Goal: Task Accomplishment & Management: Manage account settings

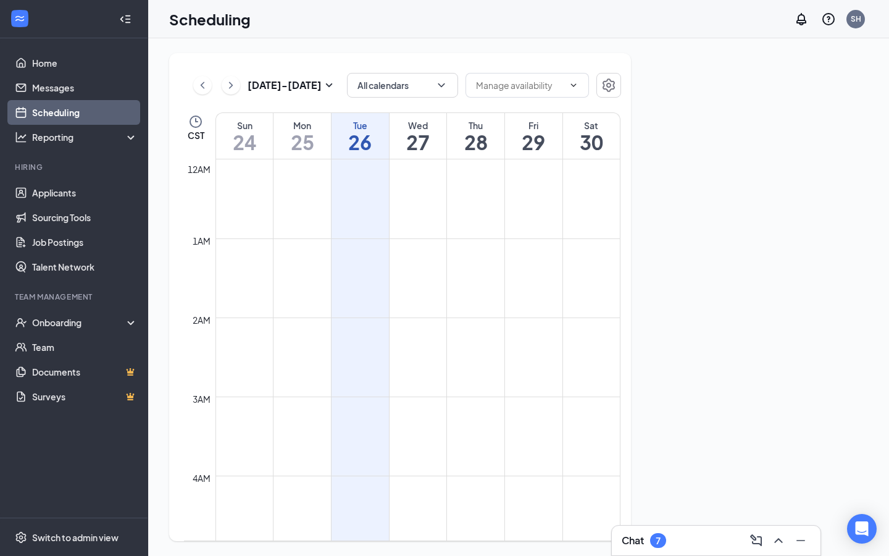
scroll to position [607, 0]
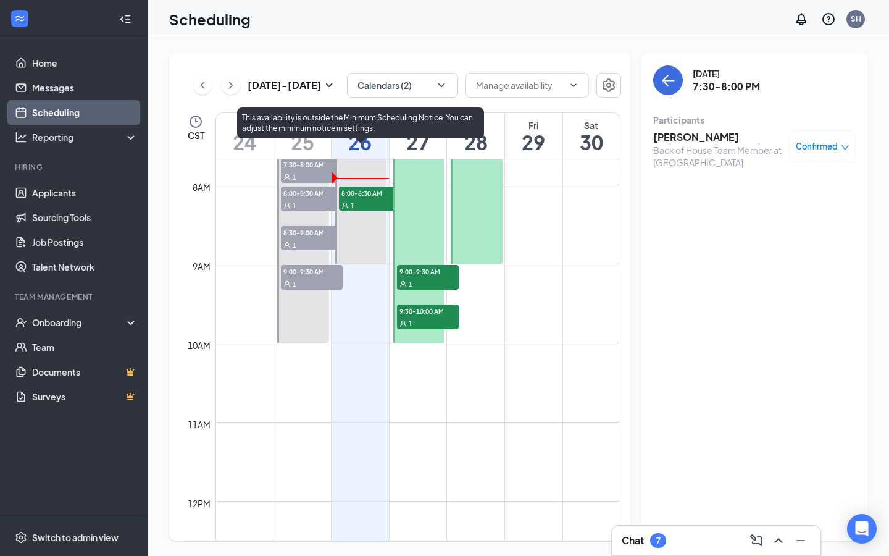
click at [353, 199] on div "1" at bounding box center [370, 205] width 62 height 12
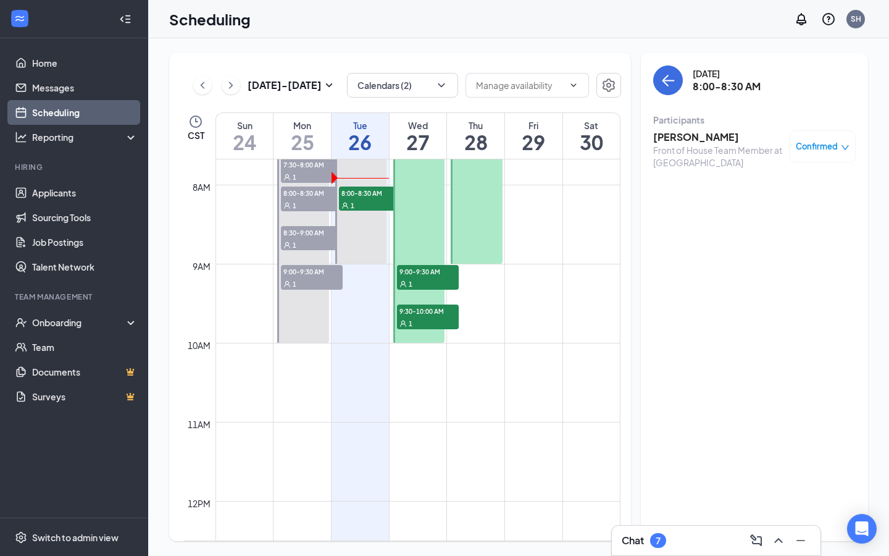
click at [672, 136] on h3 "[PERSON_NAME]" at bounding box center [718, 137] width 130 height 14
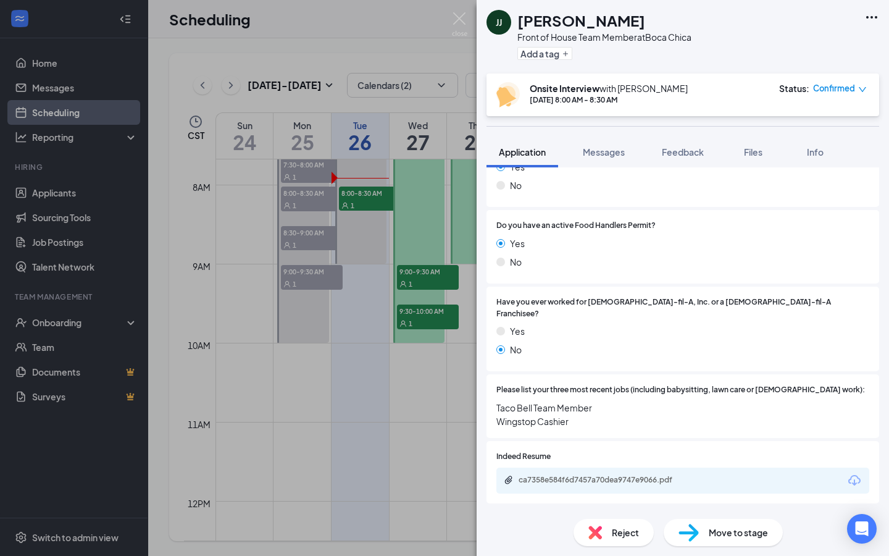
scroll to position [320, 0]
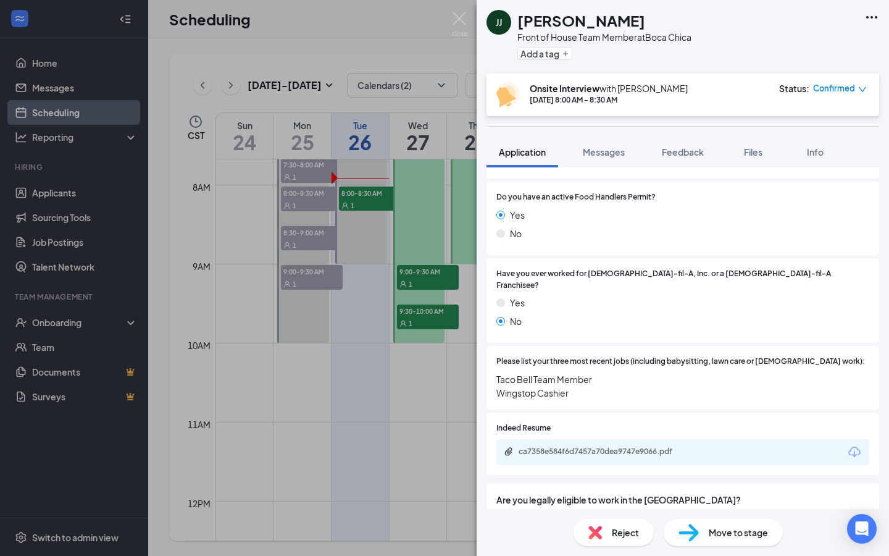
click at [598, 456] on div "Indeed Resume ca7358e584f6d7457a70dea9747e9066.pdf" at bounding box center [682, 443] width 393 height 62
click at [599, 451] on div "ca7358e584f6d7457a70dea9747e9066.pdf" at bounding box center [682, 452] width 373 height 26
click at [599, 446] on div "ca7358e584f6d7457a70dea9747e9066.pdf" at bounding box center [605, 451] width 173 height 10
click at [80, 250] on div "[PERSON_NAME] [PERSON_NAME] Front of House Team Member at [GEOGRAPHIC_DATA] Add…" at bounding box center [444, 278] width 889 height 556
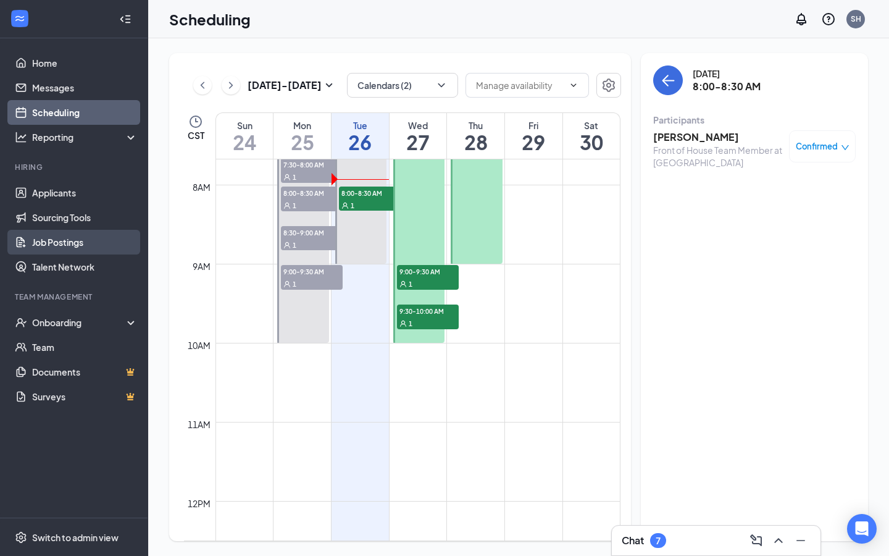
click at [80, 244] on link "Job Postings" at bounding box center [85, 242] width 106 height 25
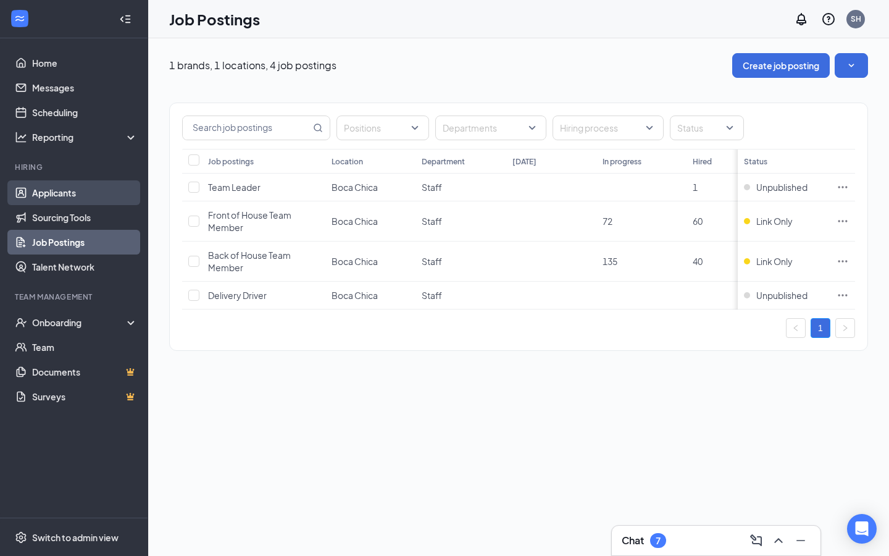
click at [69, 185] on link "Applicants" at bounding box center [85, 192] width 106 height 25
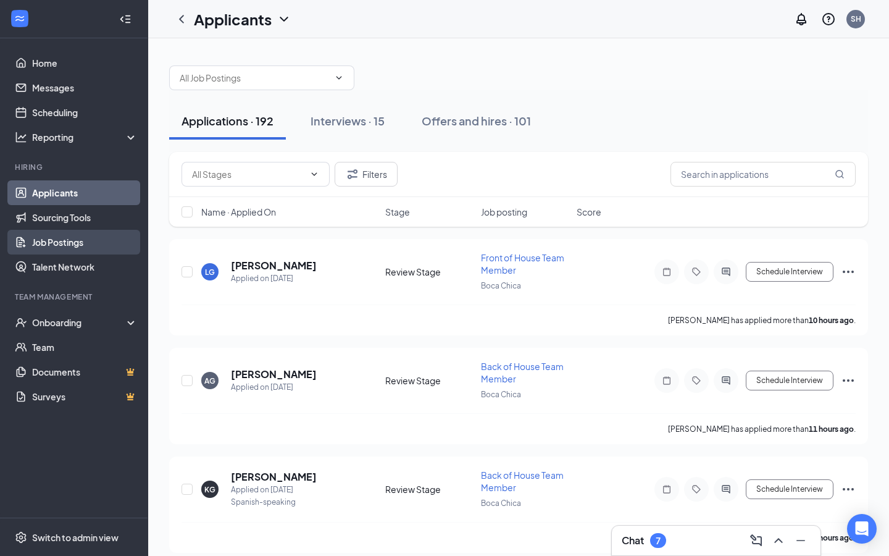
click at [104, 238] on link "Job Postings" at bounding box center [85, 242] width 106 height 25
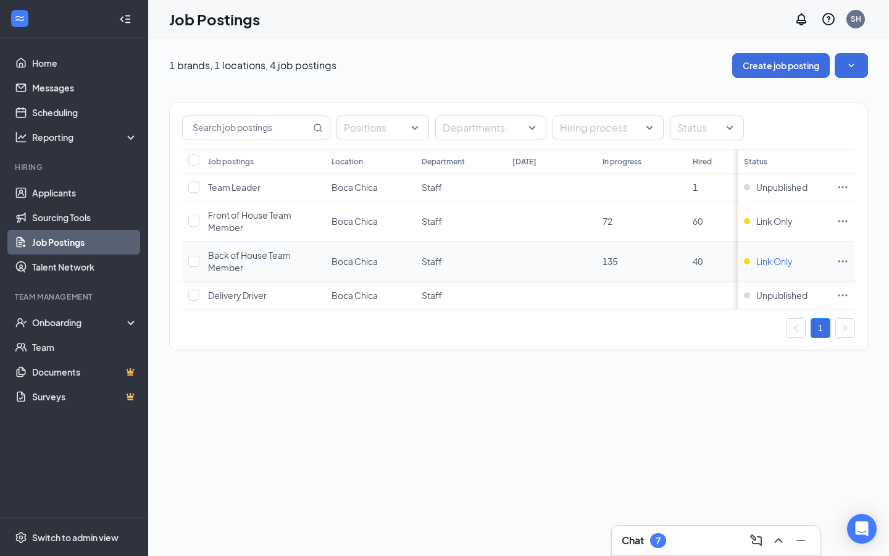
click at [780, 259] on span "Link Only" at bounding box center [774, 261] width 36 height 12
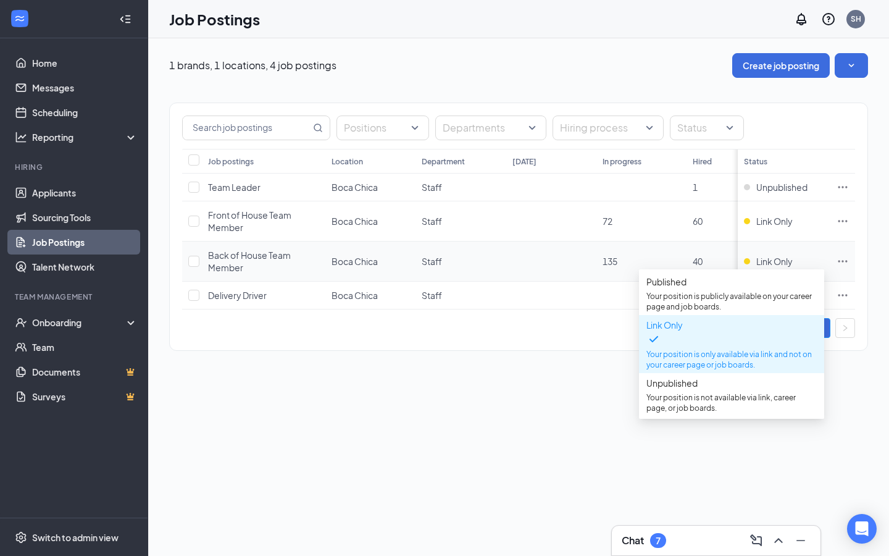
click at [848, 263] on icon "Ellipses" at bounding box center [842, 261] width 12 height 12
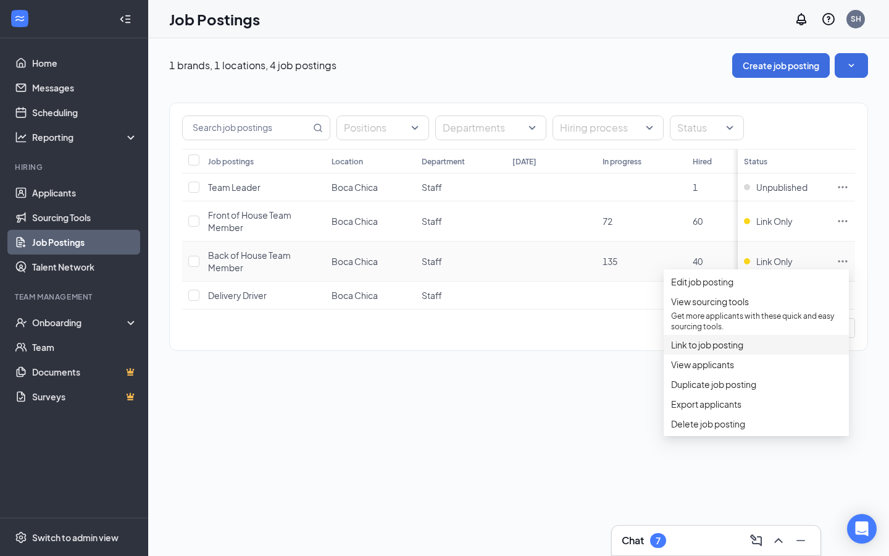
click at [715, 350] on span "Link to job posting" at bounding box center [707, 344] width 72 height 11
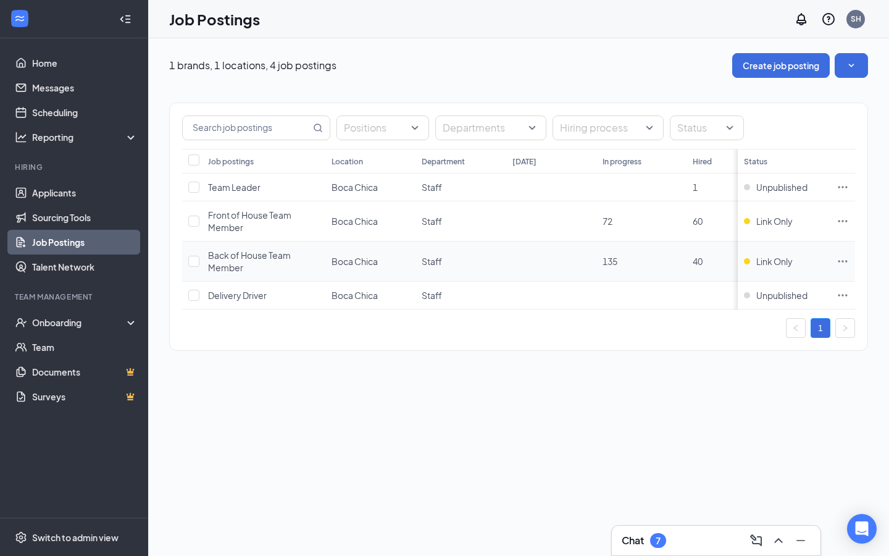
click at [840, 259] on icon "Ellipses" at bounding box center [842, 261] width 12 height 12
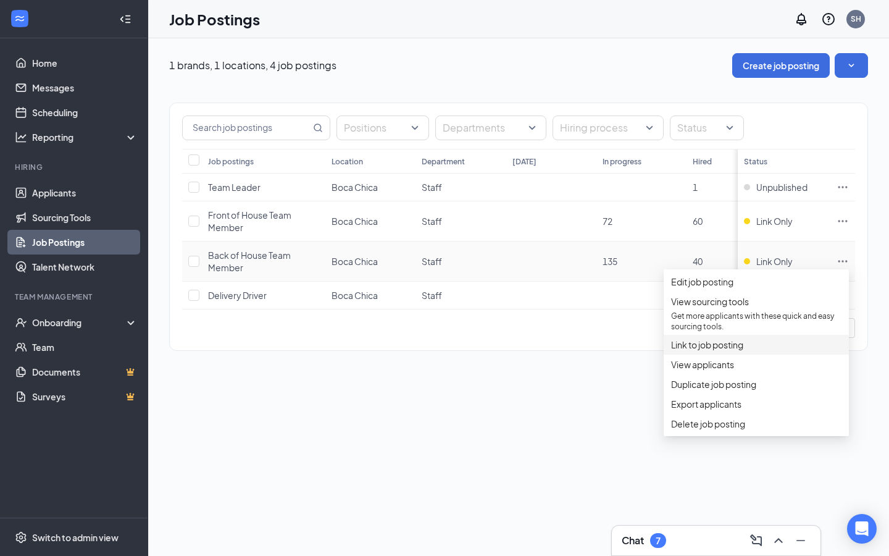
click at [769, 351] on span "Link to job posting" at bounding box center [756, 345] width 170 height 14
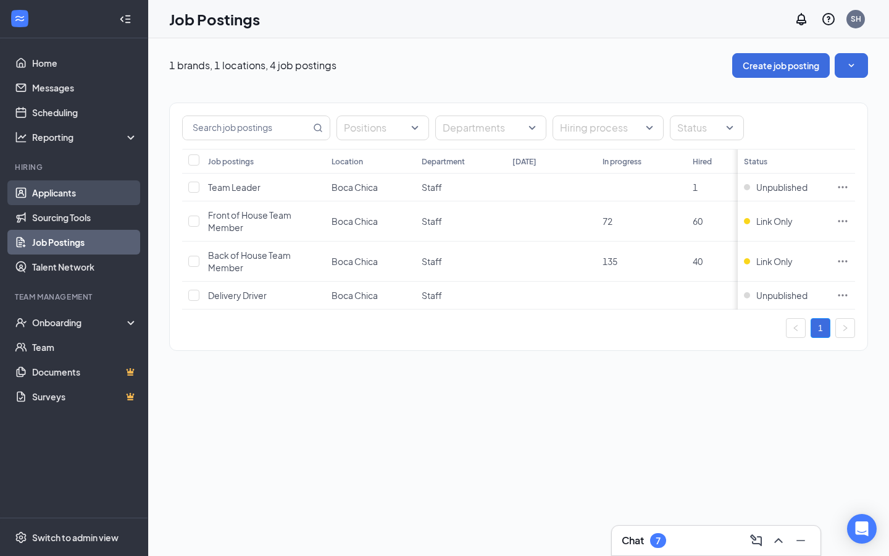
click at [88, 191] on link "Applicants" at bounding box center [85, 192] width 106 height 25
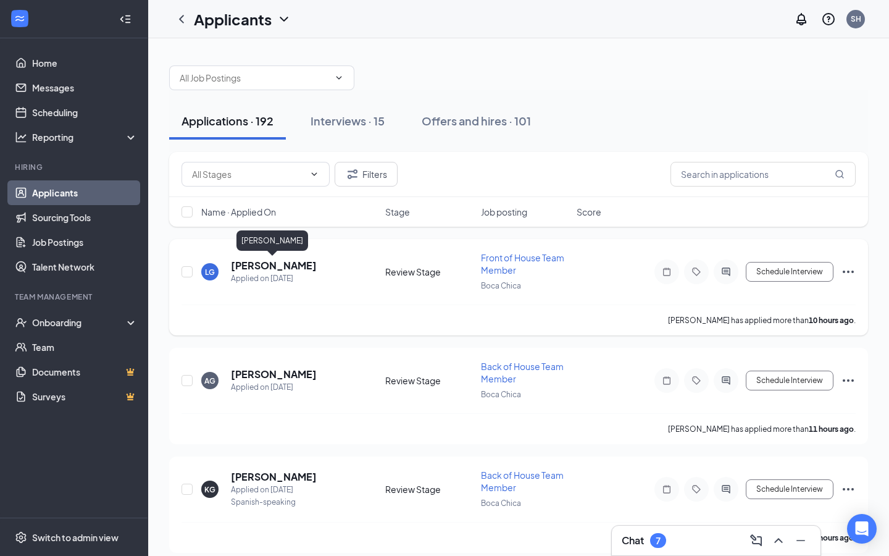
click at [283, 270] on h5 "[PERSON_NAME]" at bounding box center [274, 266] width 86 height 14
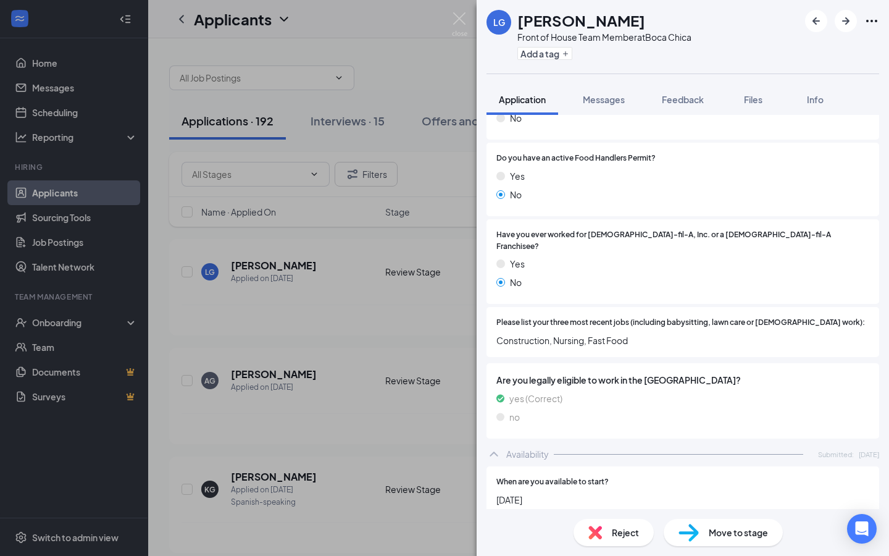
scroll to position [312, 0]
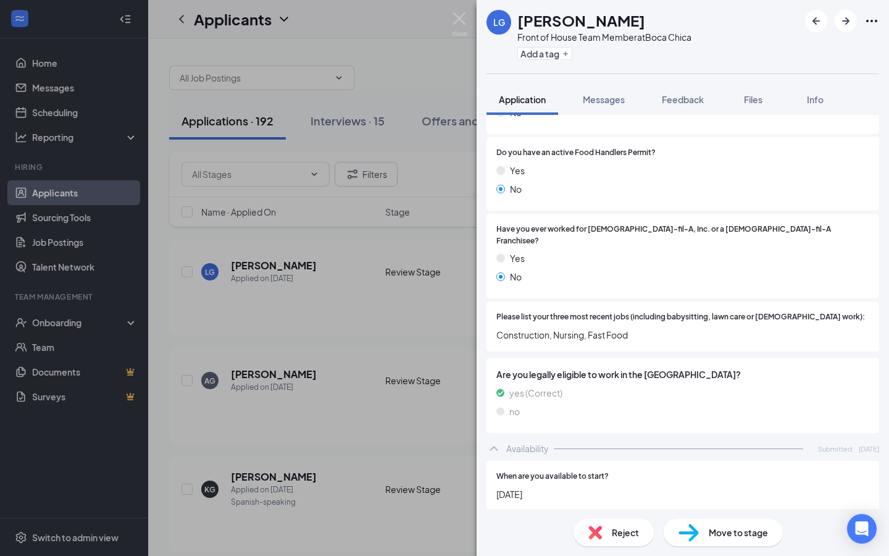
click at [237, 281] on div "LG Leonardo Garcia Front of House Team Member at Boca Chica Add a tag Applicati…" at bounding box center [444, 278] width 889 height 556
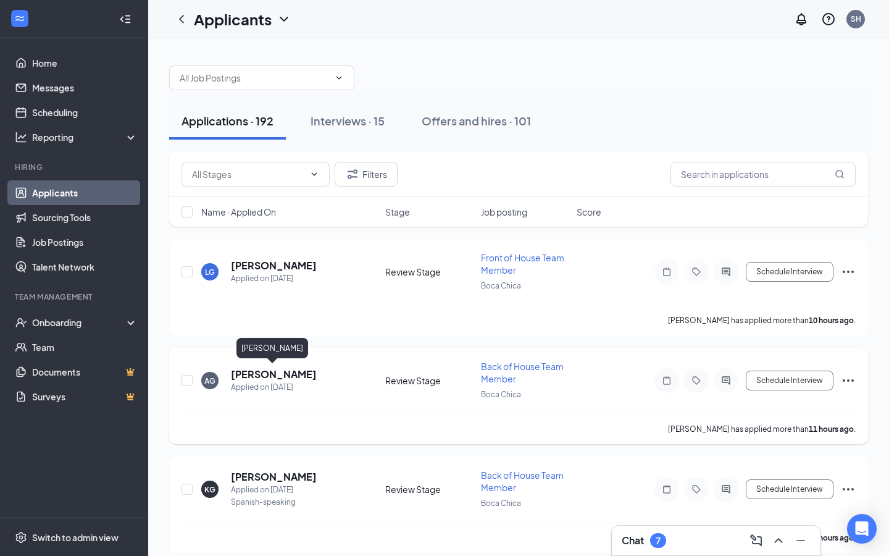
click at [269, 368] on h5 "[PERSON_NAME]" at bounding box center [274, 374] width 86 height 14
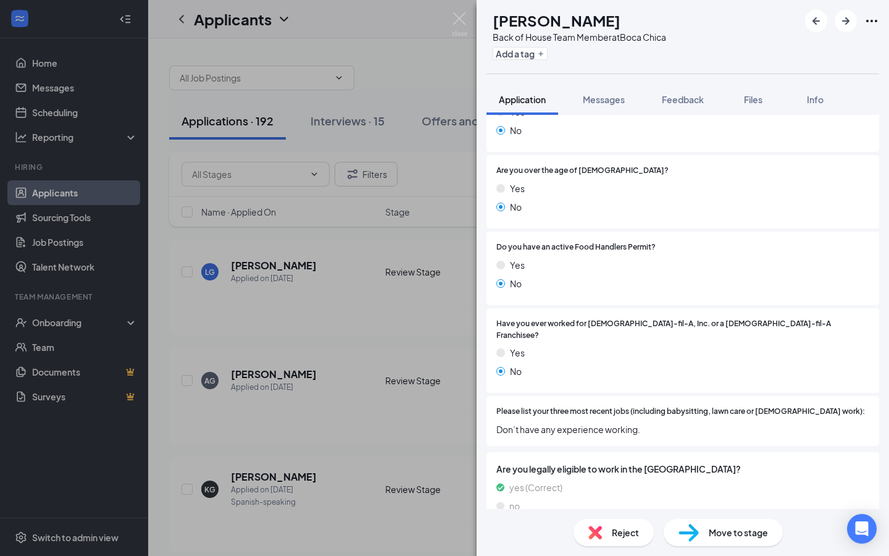
scroll to position [219, 0]
click at [353, 358] on div "AG Antonio Galvan Back of House Team Member at Boca Chica Add a tag Application…" at bounding box center [444, 278] width 889 height 556
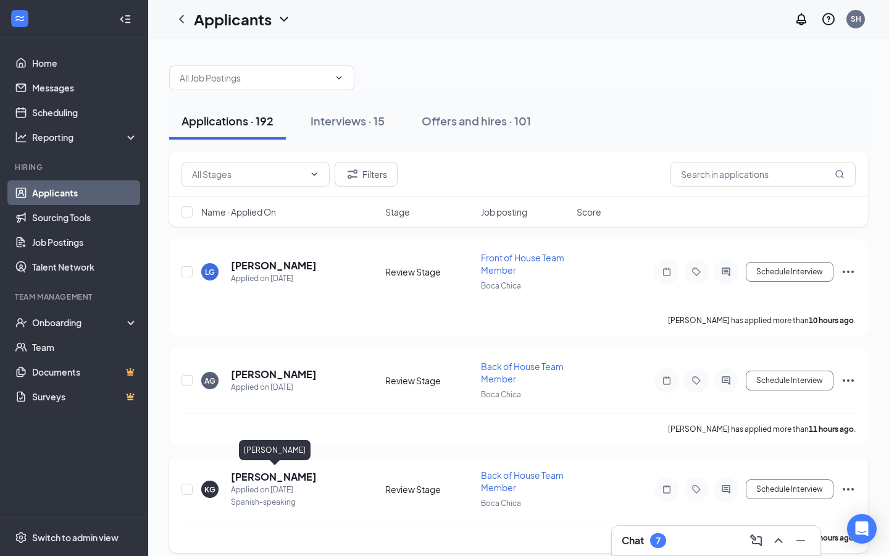
click at [267, 472] on h5 "[PERSON_NAME]" at bounding box center [274, 477] width 86 height 14
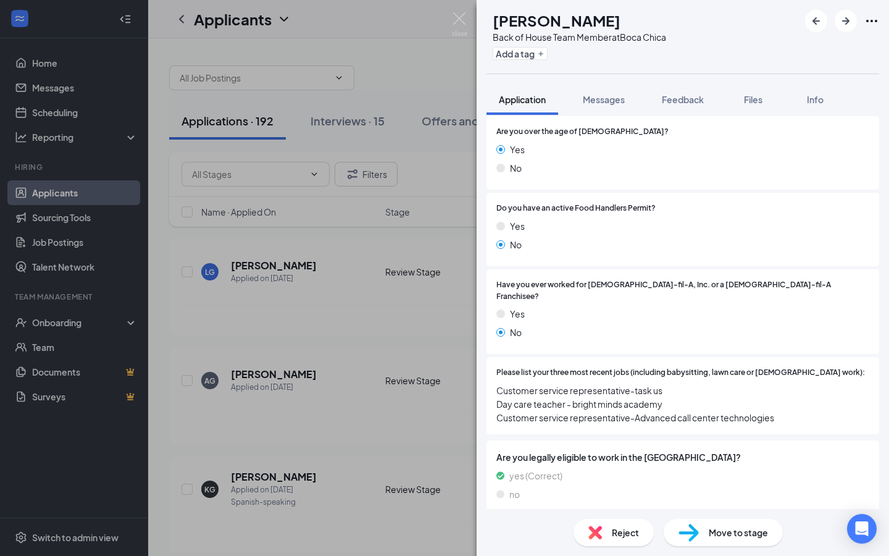
scroll to position [261, 0]
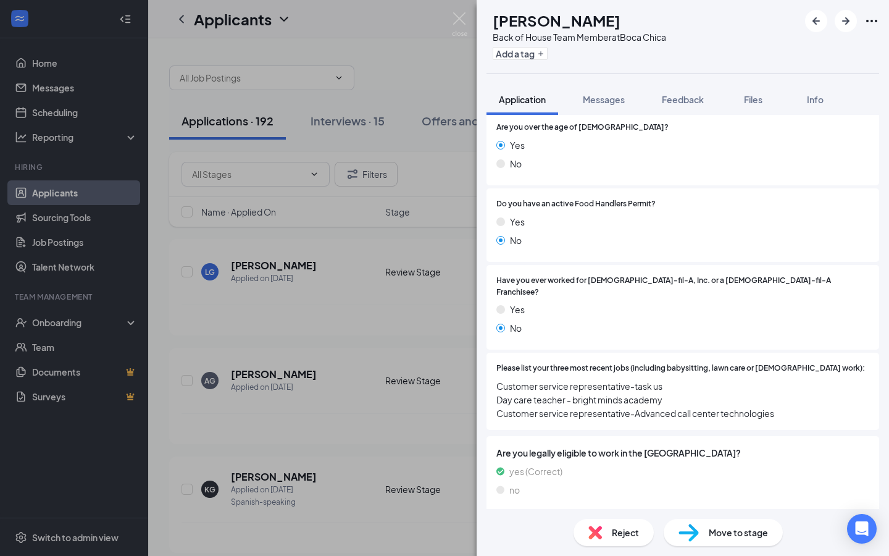
click at [377, 373] on div "KG Kassandra Guerrero Back of House Team Member at Boca Chica Add a tag Applica…" at bounding box center [444, 278] width 889 height 556
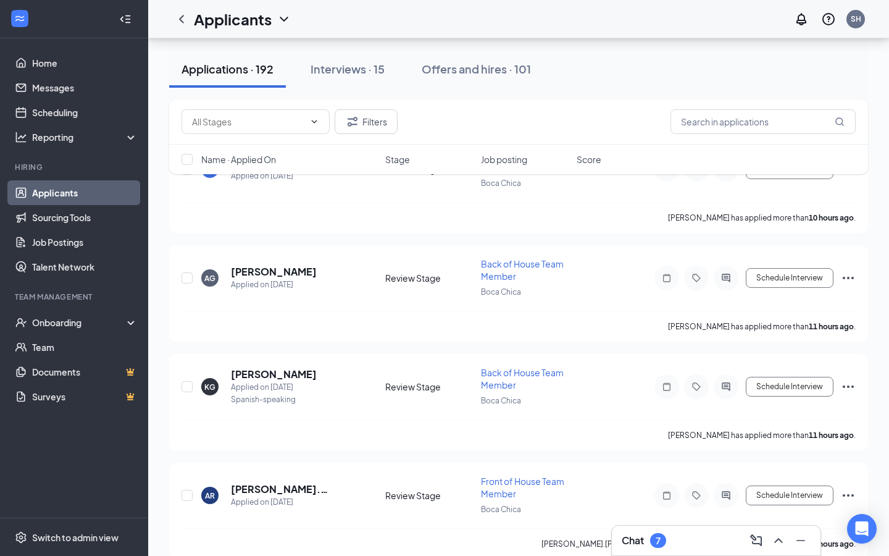
scroll to position [199, 0]
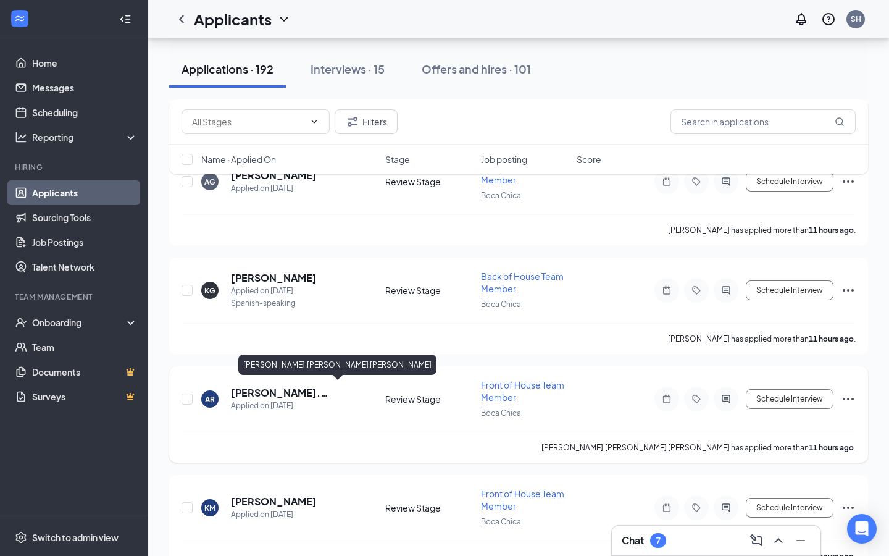
click at [281, 388] on h5 "[PERSON_NAME].[PERSON_NAME] [PERSON_NAME]" at bounding box center [291, 393] width 121 height 14
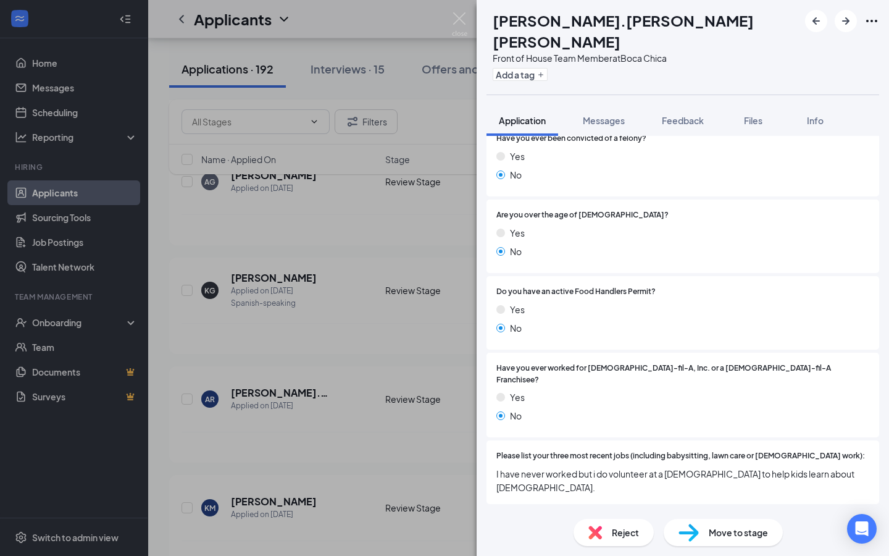
scroll to position [197, 0]
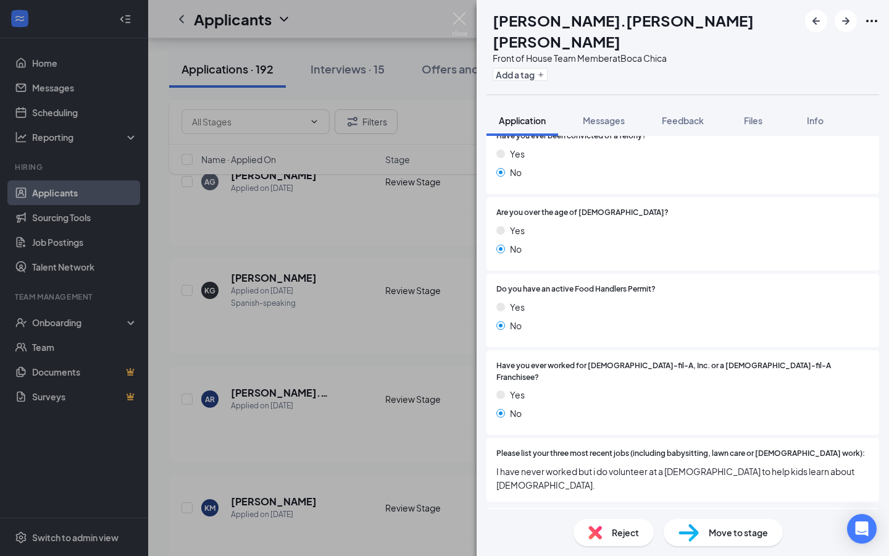
click at [381, 362] on div "AR Alexis.recio Recio Front of House Team Member at Boca Chica Add a tag Applic…" at bounding box center [444, 278] width 889 height 556
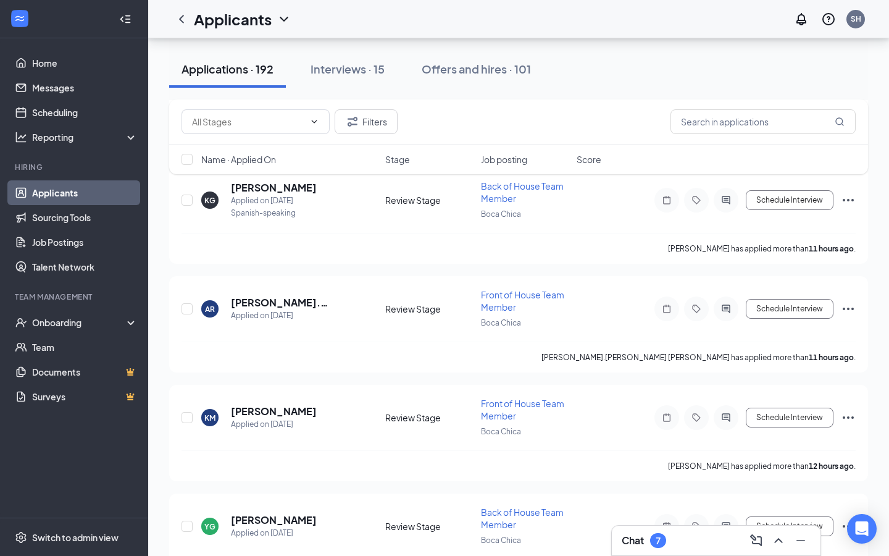
scroll to position [317, 0]
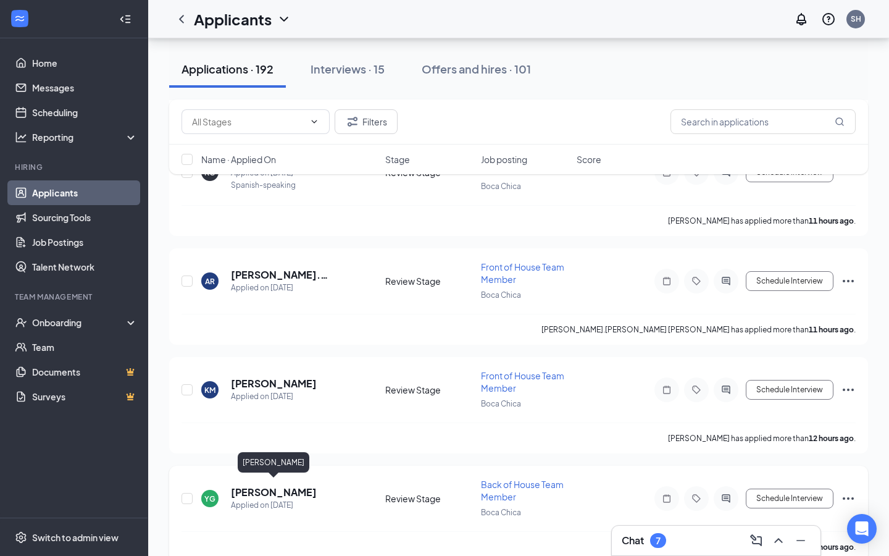
click at [278, 491] on h5 "[PERSON_NAME]" at bounding box center [274, 492] width 86 height 14
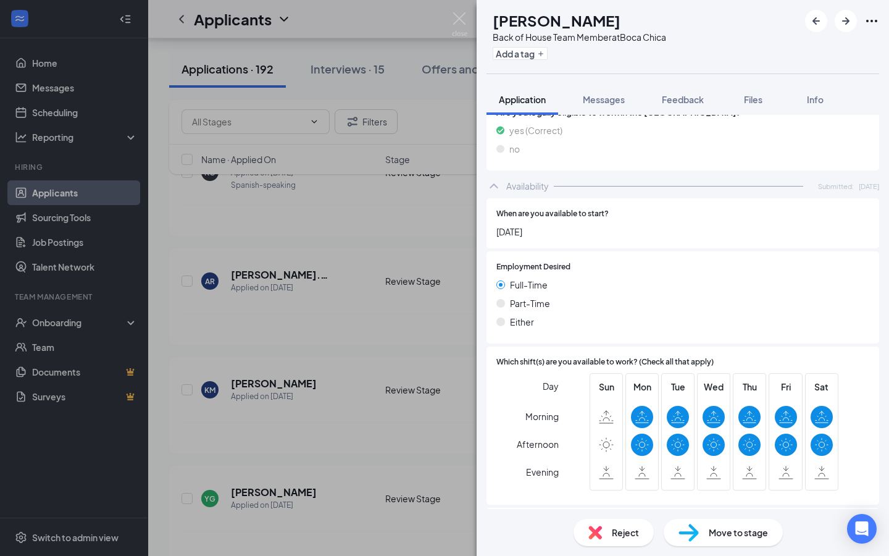
scroll to position [609, 0]
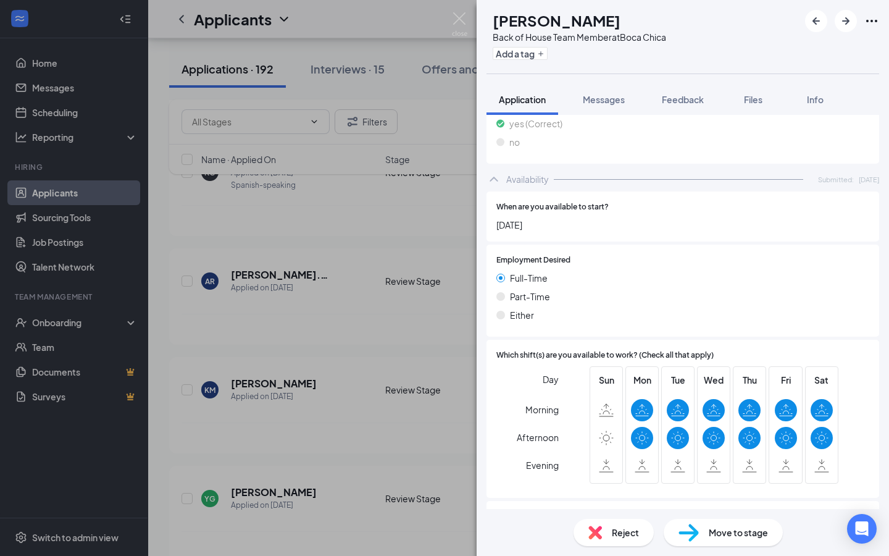
click at [307, 391] on div "YG Yolanda Gonzalez Back of House Team Member at Boca Chica Add a tag Applicati…" at bounding box center [444, 278] width 889 height 556
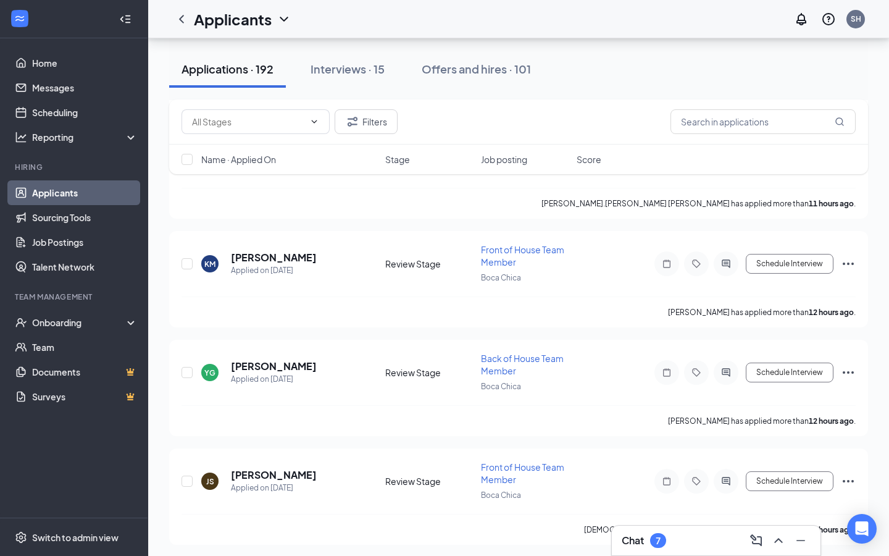
scroll to position [480, 0]
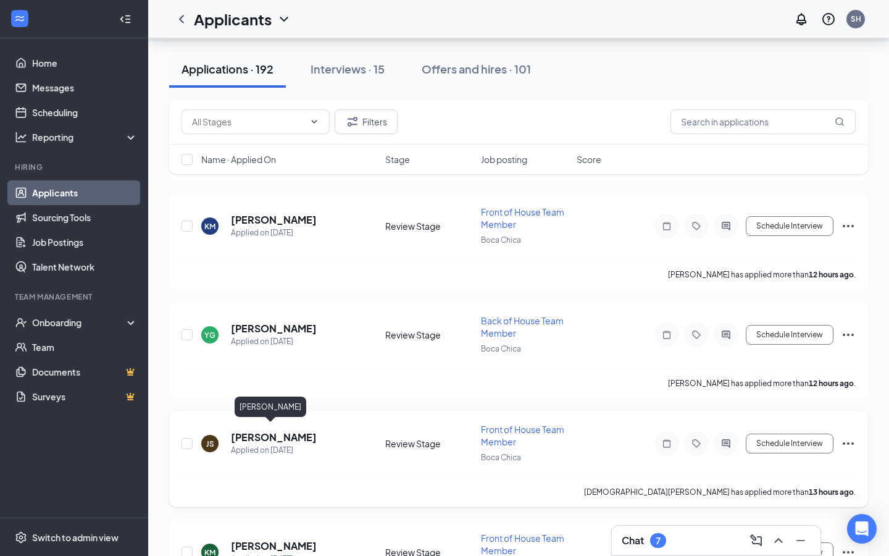
click at [266, 432] on h5 "[PERSON_NAME]" at bounding box center [274, 437] width 86 height 14
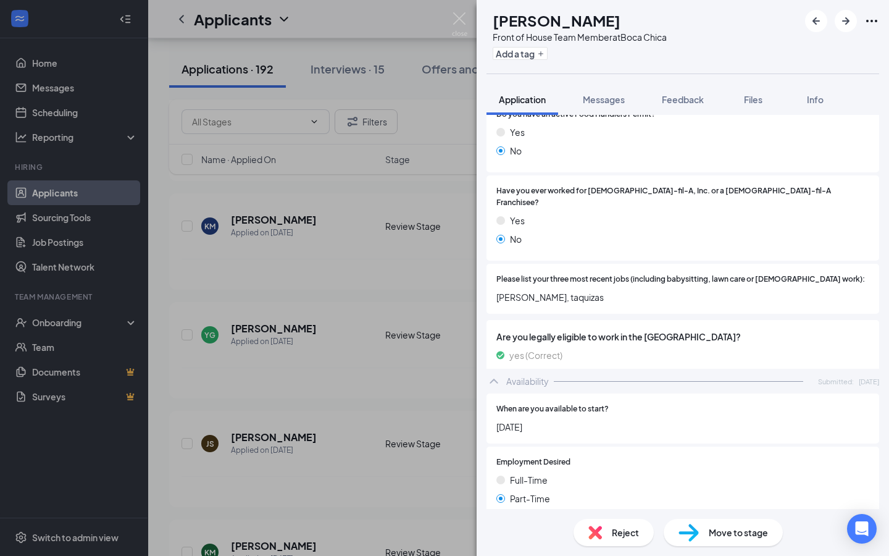
scroll to position [365, 0]
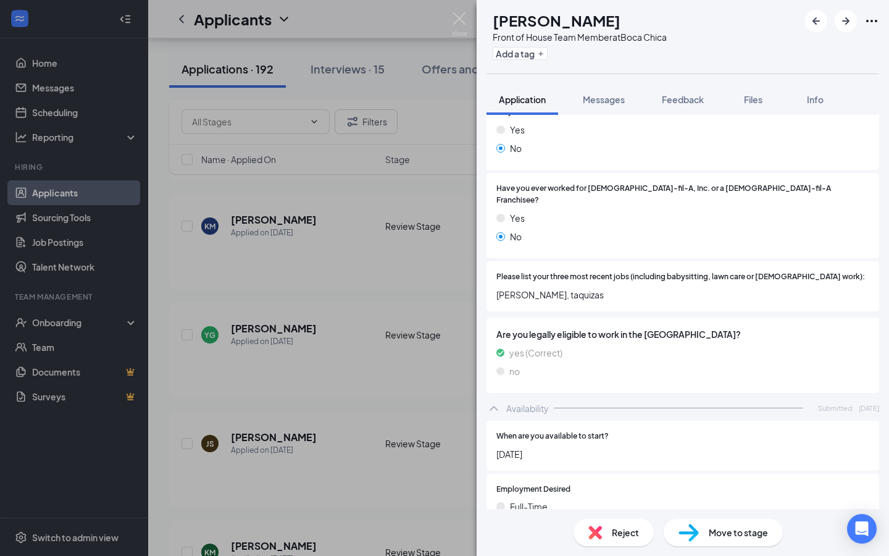
click at [261, 369] on div "JS Jesus Salazar Front of House Team Member at Boca Chica Add a tag Application…" at bounding box center [444, 278] width 889 height 556
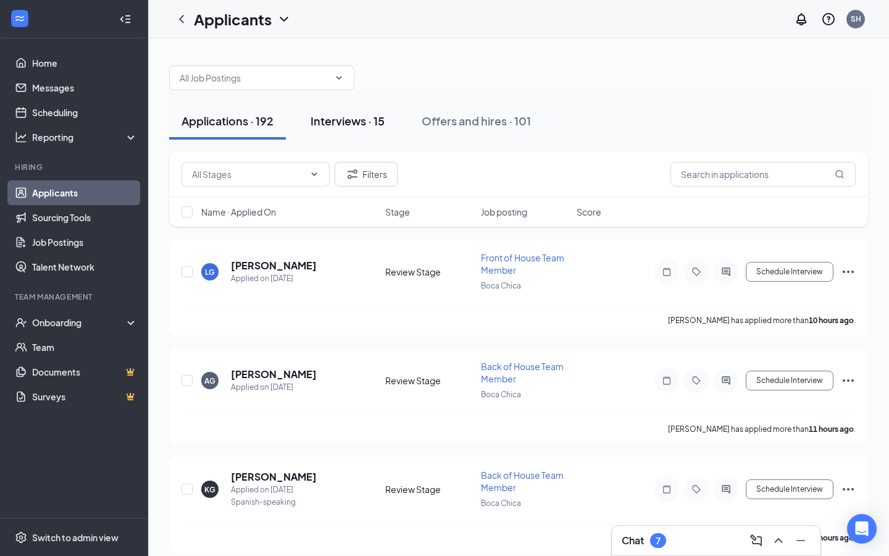
click at [343, 122] on div "Interviews · 15" at bounding box center [348, 120] width 74 height 15
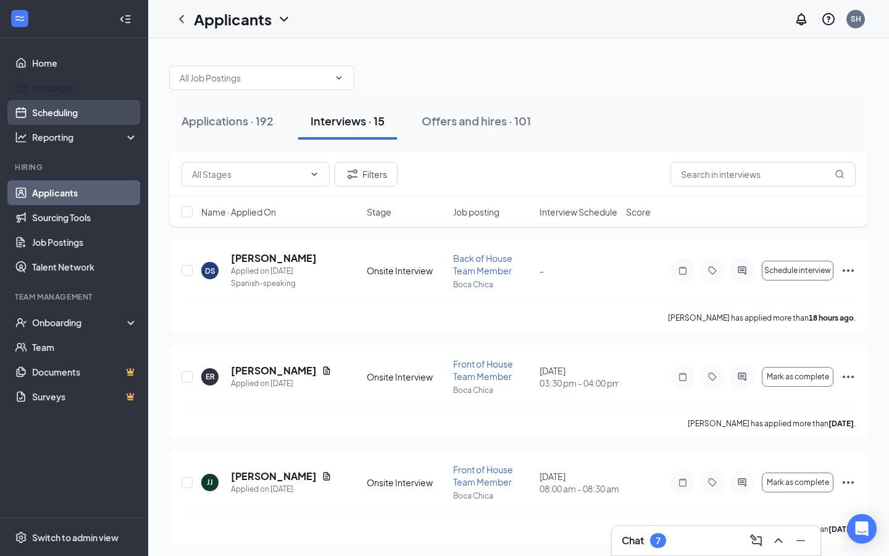
click at [88, 108] on link "Scheduling" at bounding box center [85, 112] width 106 height 25
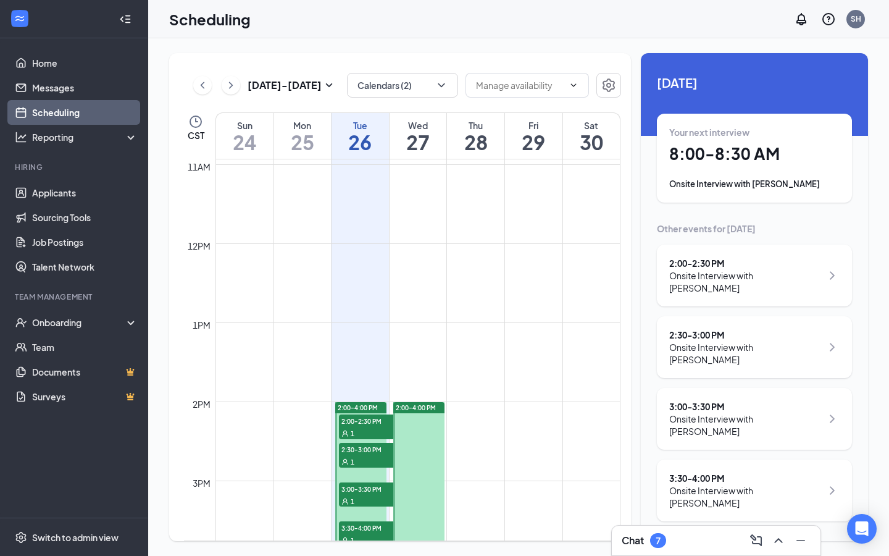
scroll to position [917, 0]
